Goal: Information Seeking & Learning: Understand process/instructions

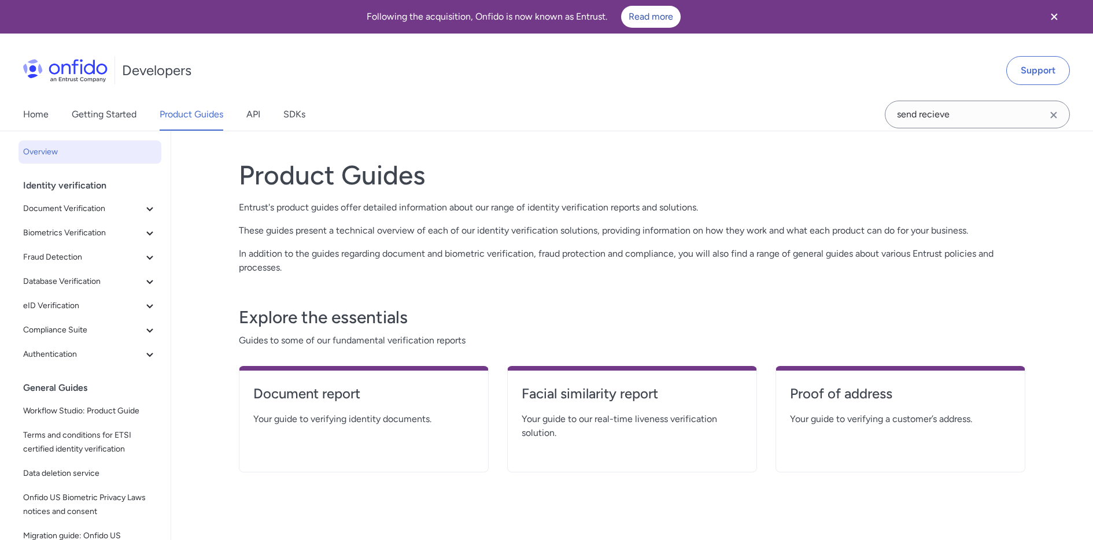
click at [113, 113] on link "Getting Started" at bounding box center [104, 114] width 65 height 32
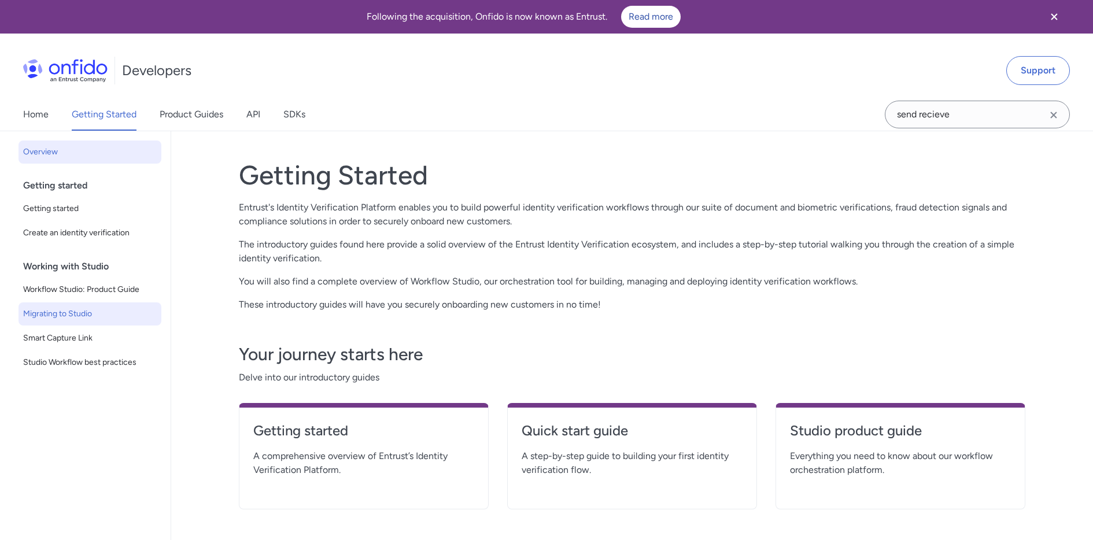
click at [73, 308] on span "Migrating to Studio" at bounding box center [90, 314] width 134 height 14
